Goal: Find specific page/section: Find specific page/section

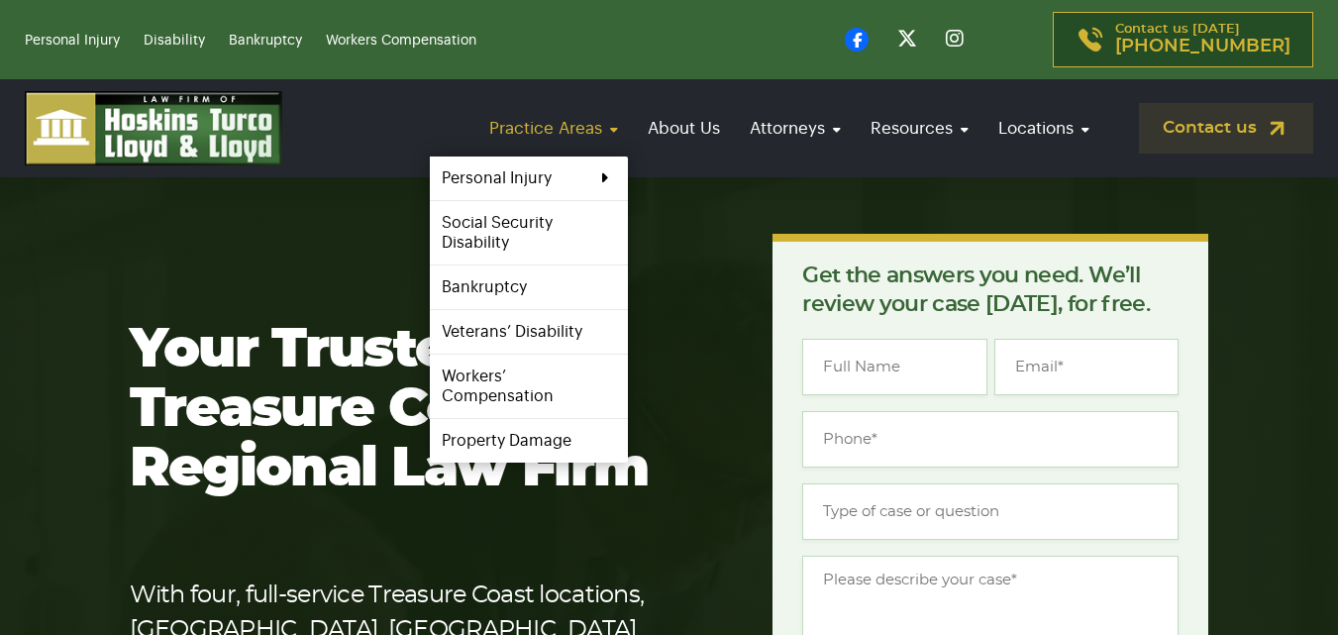
click at [590, 132] on link "Practice Areas" at bounding box center [553, 128] width 149 height 56
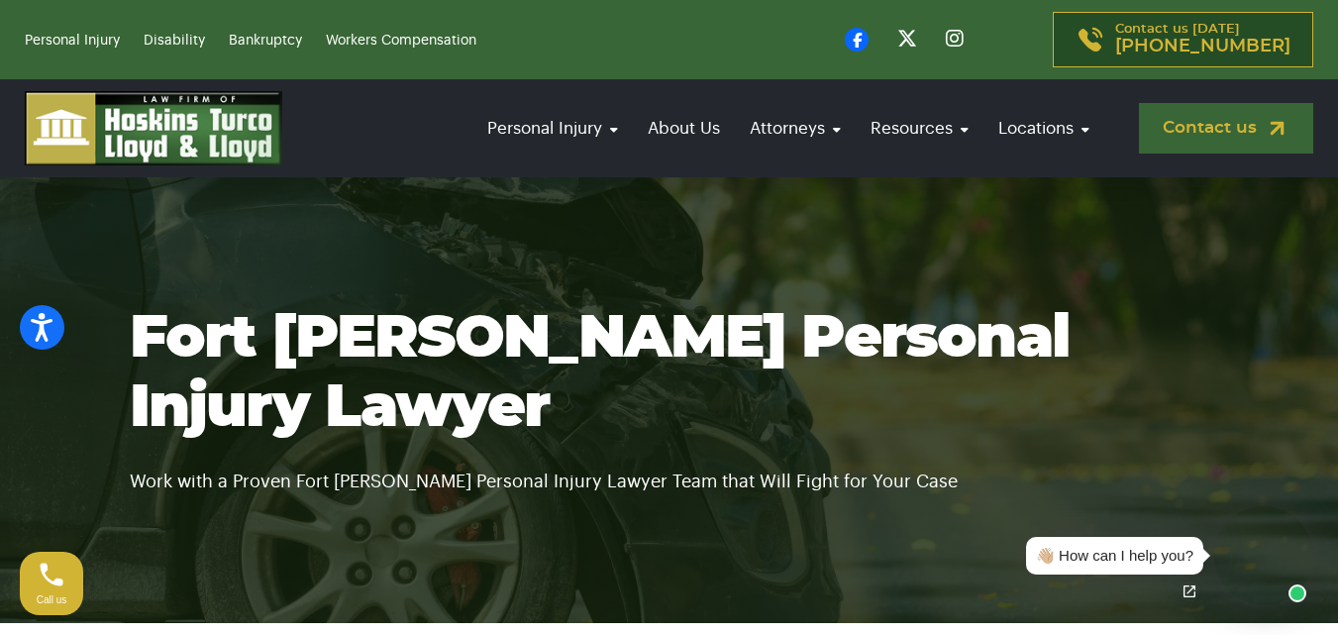
click at [1227, 139] on link "Contact us" at bounding box center [1226, 128] width 174 height 51
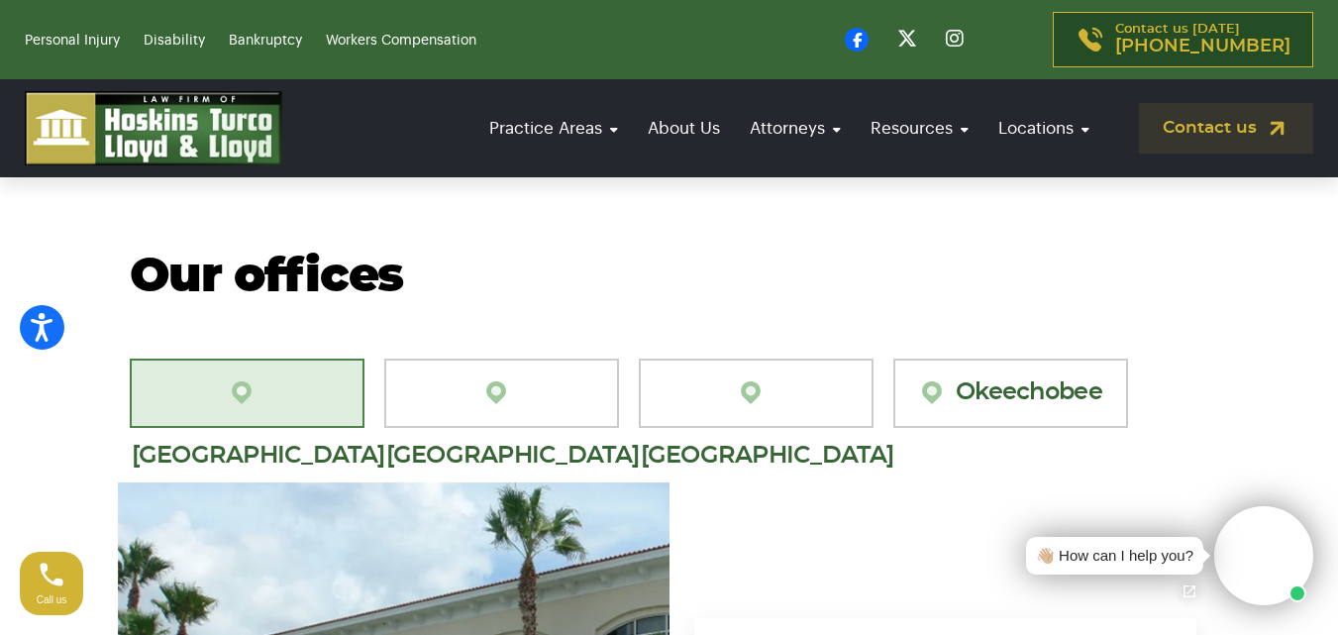
scroll to position [1783, 0]
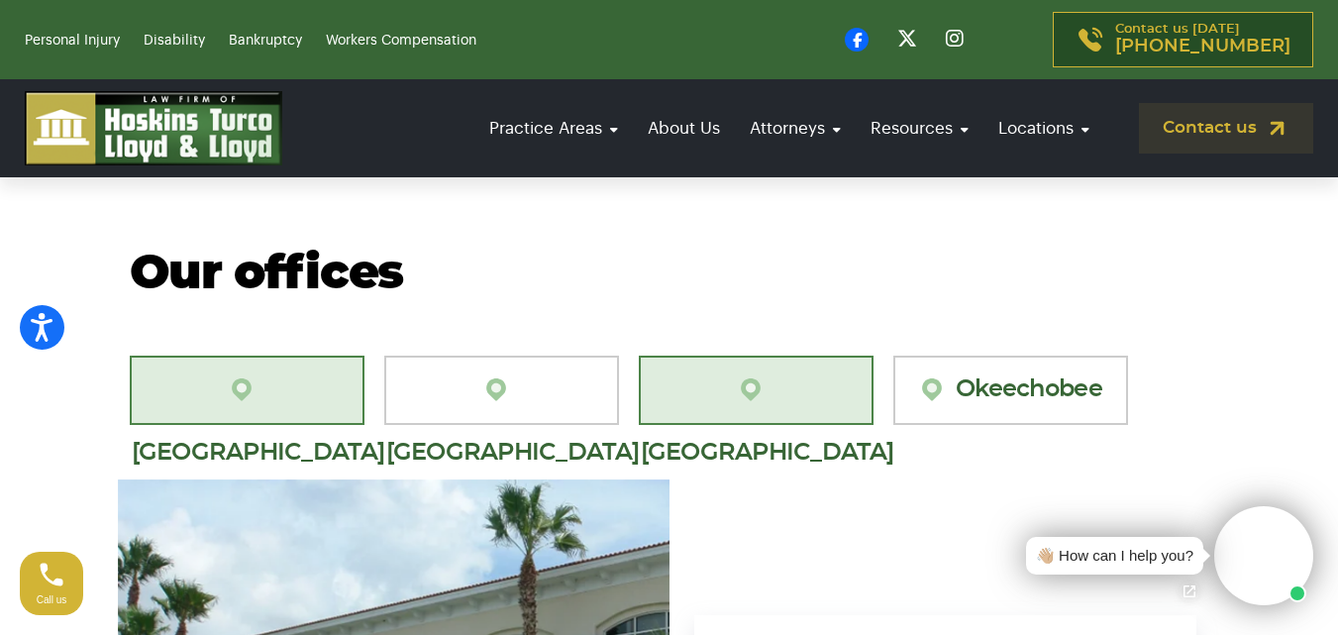
click at [787, 356] on link "[GEOGRAPHIC_DATA]" at bounding box center [756, 390] width 235 height 69
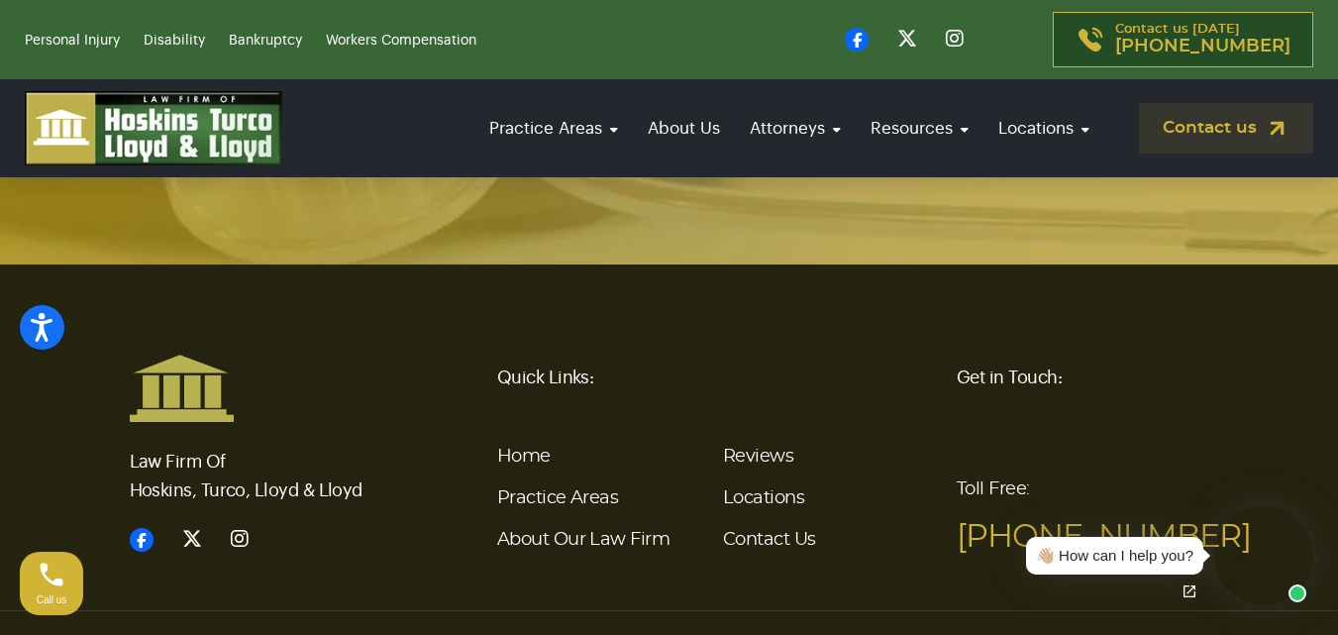
scroll to position [4891, 0]
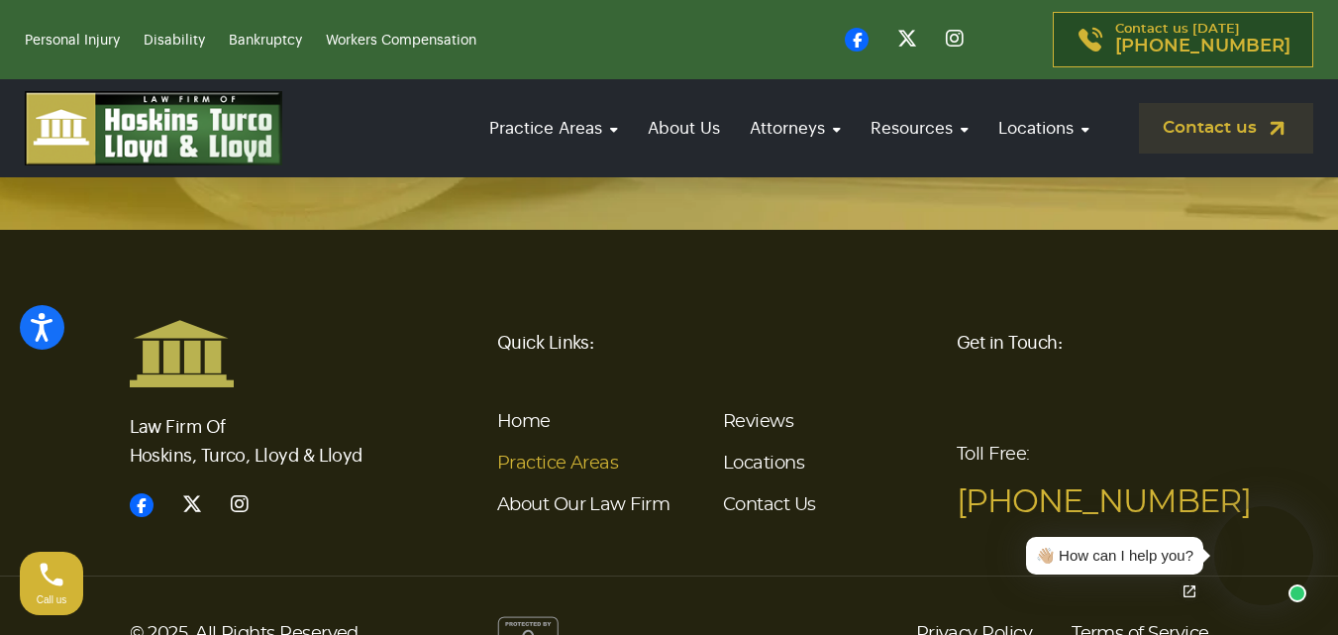
click at [607, 455] on link "Practice Areas" at bounding box center [557, 464] width 121 height 18
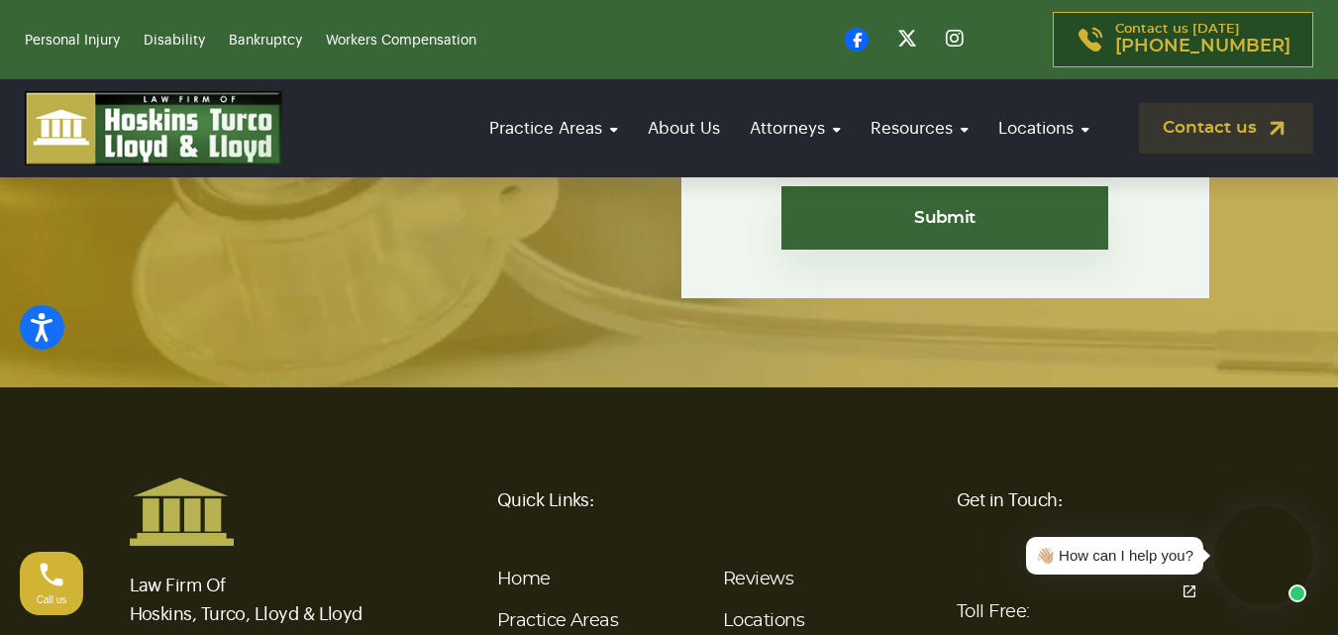
scroll to position [6324, 0]
